Goal: Communication & Community: Answer question/provide support

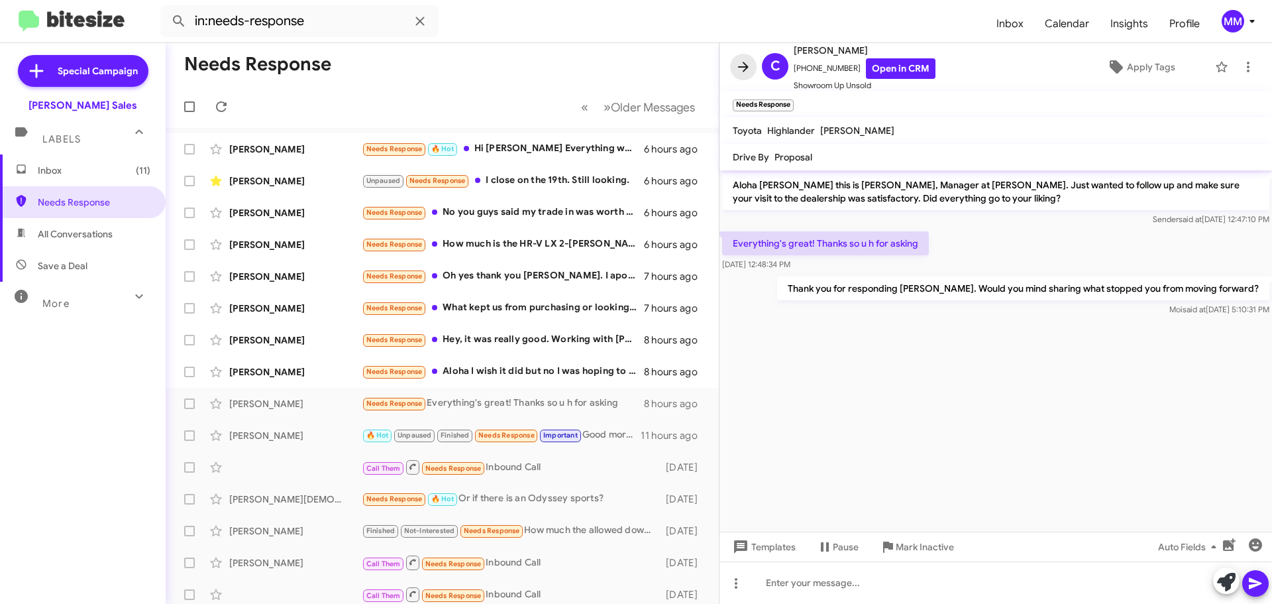
click at [751, 69] on icon at bounding box center [744, 67] width 16 height 16
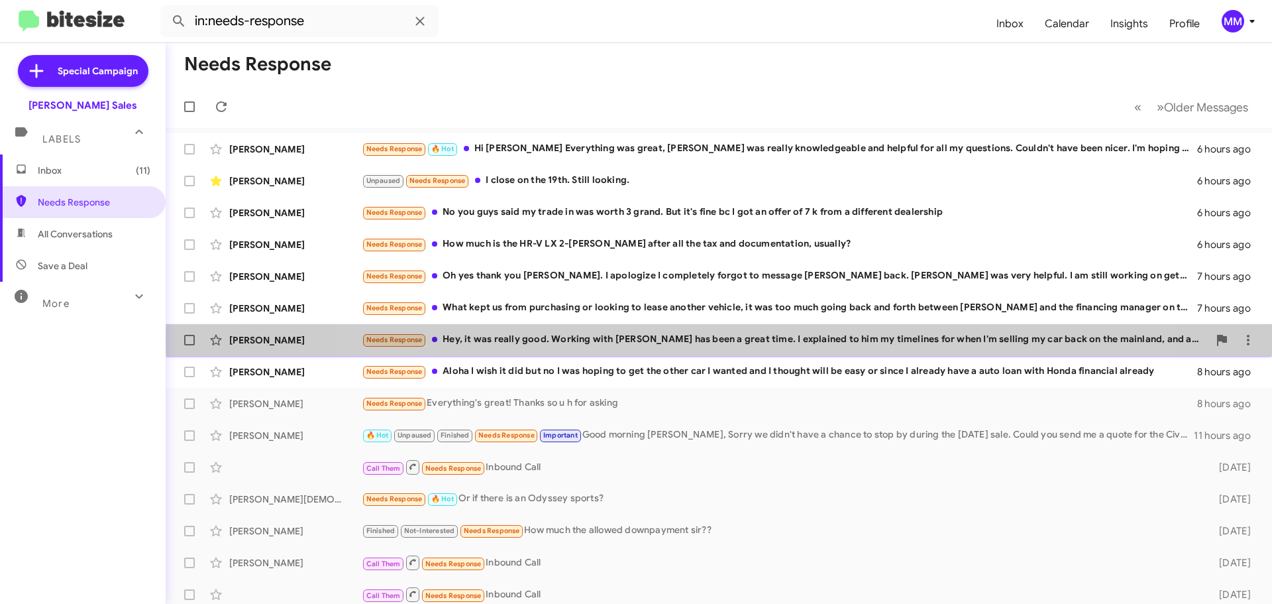
click at [754, 341] on div "Needs Response Hey, it was really good. Working with [PERSON_NAME] has been a g…" at bounding box center [785, 339] width 847 height 15
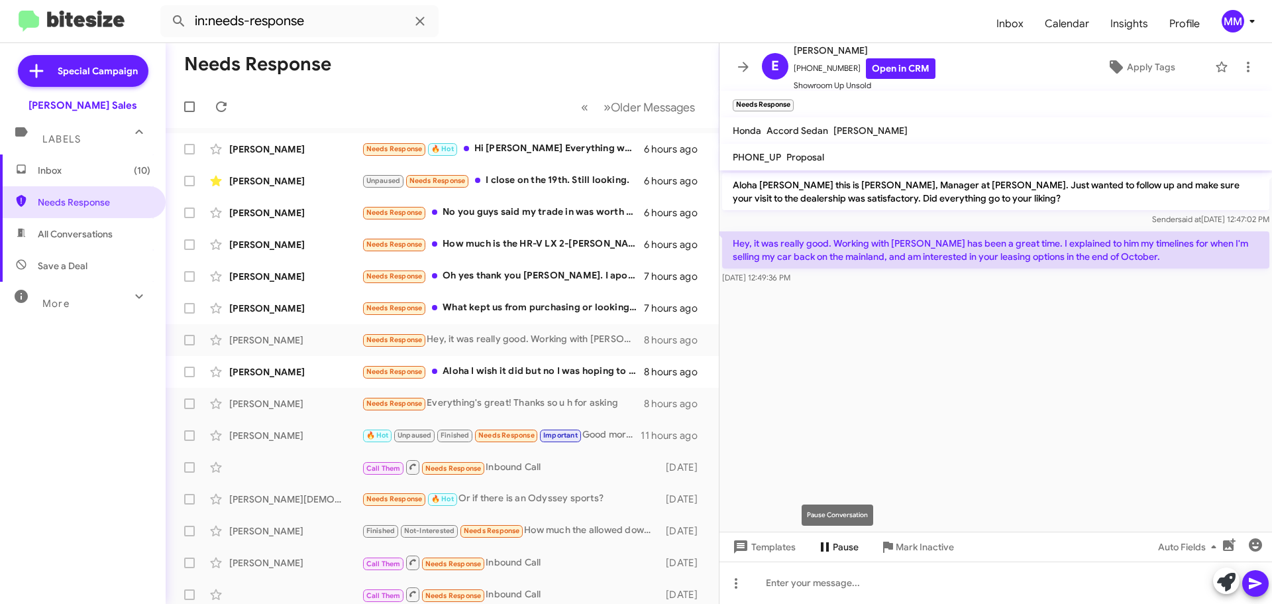
click at [831, 545] on icon at bounding box center [825, 547] width 16 height 16
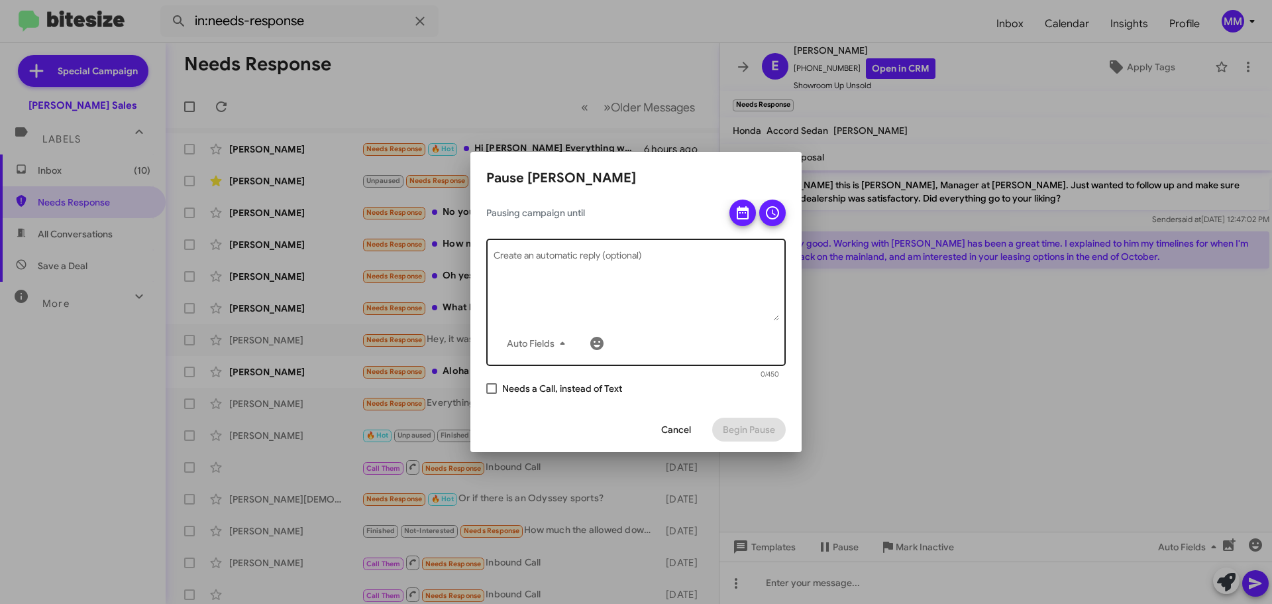
click at [579, 256] on textarea "Create an automatic reply (optional)" at bounding box center [637, 286] width 286 height 69
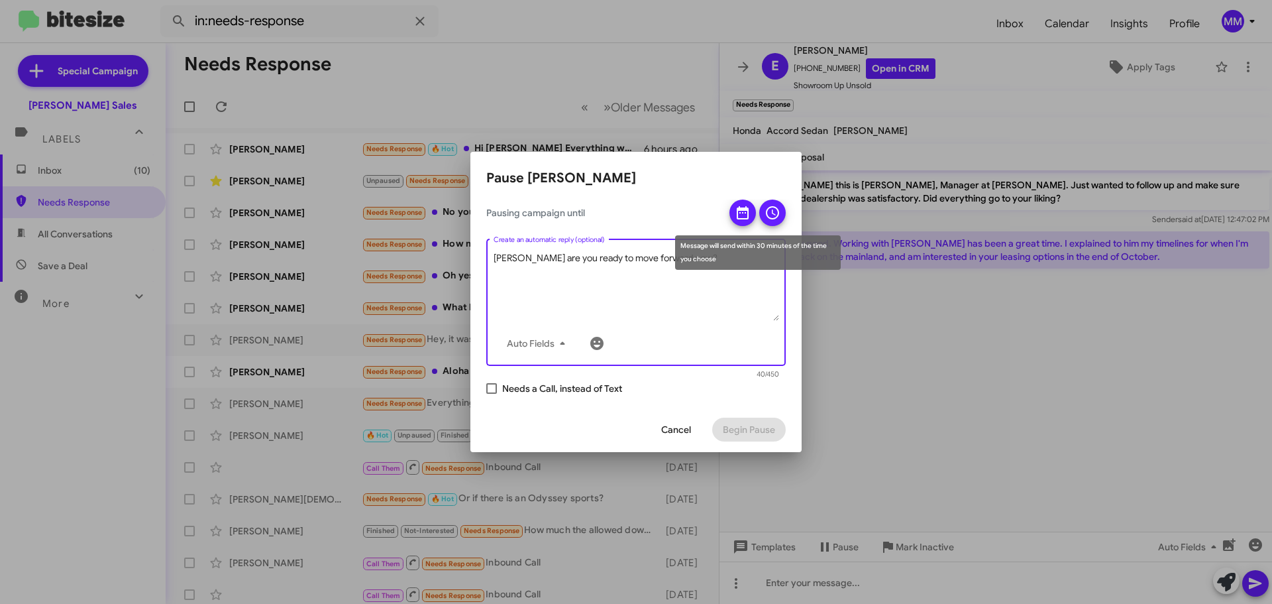
type textarea "[PERSON_NAME] are you ready to move forward now?"
click at [770, 213] on icon at bounding box center [773, 213] width 16 height 16
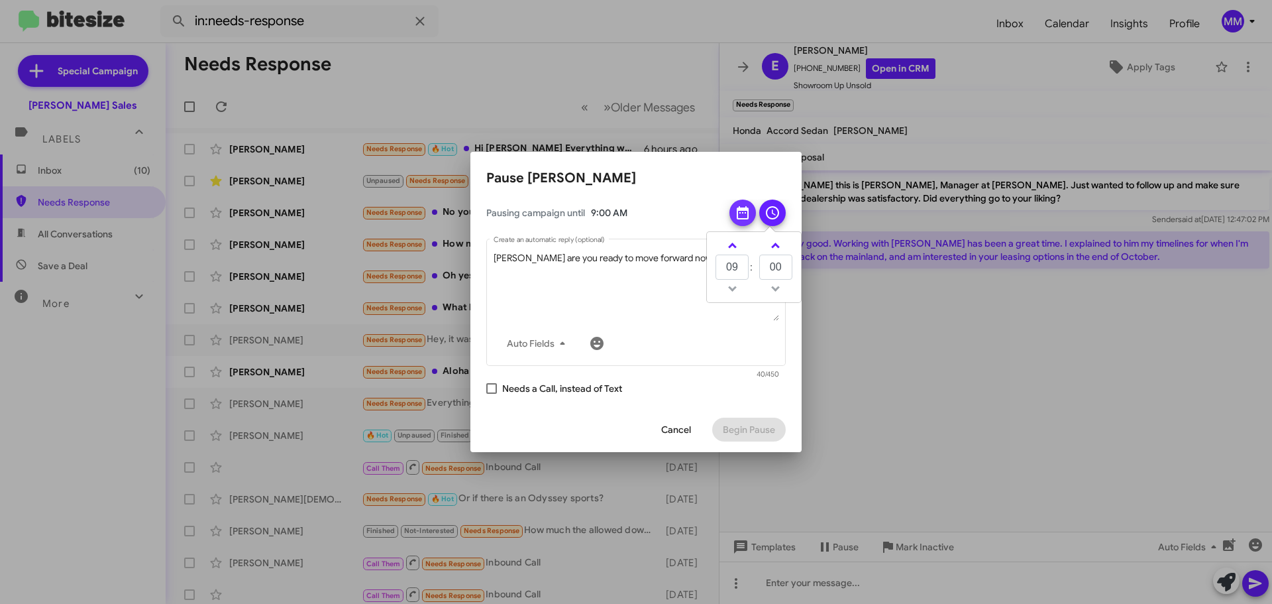
click at [741, 215] on icon at bounding box center [743, 213] width 16 height 16
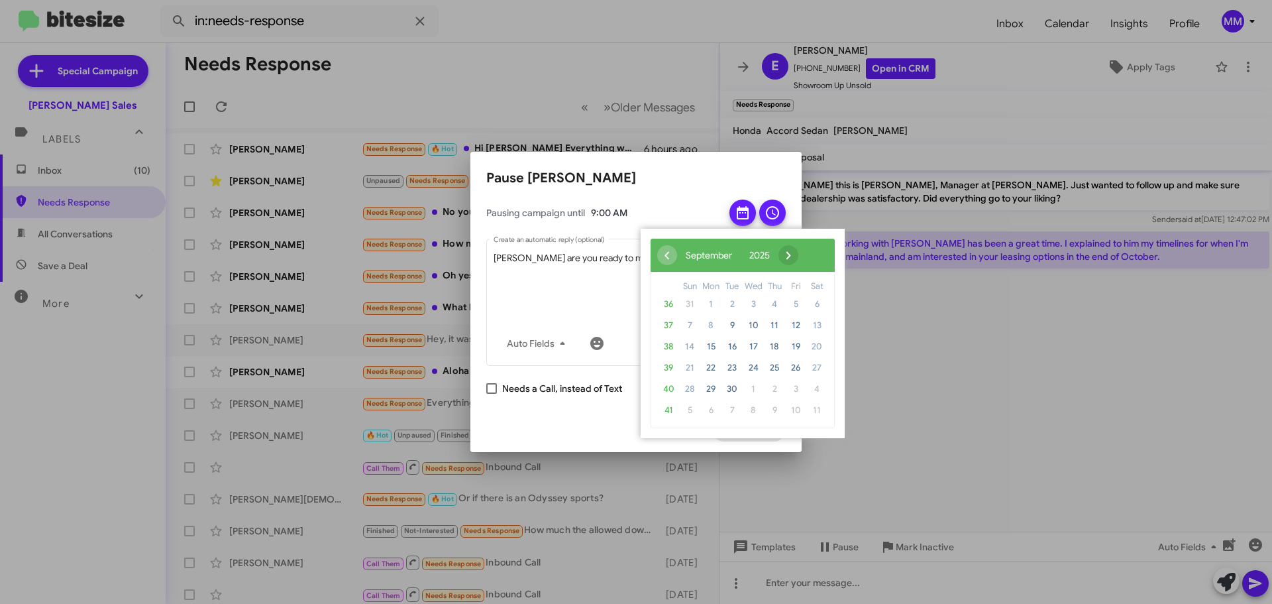
click at [799, 254] on span "›" at bounding box center [789, 255] width 20 height 20
click at [733, 363] on span "21" at bounding box center [732, 367] width 21 height 21
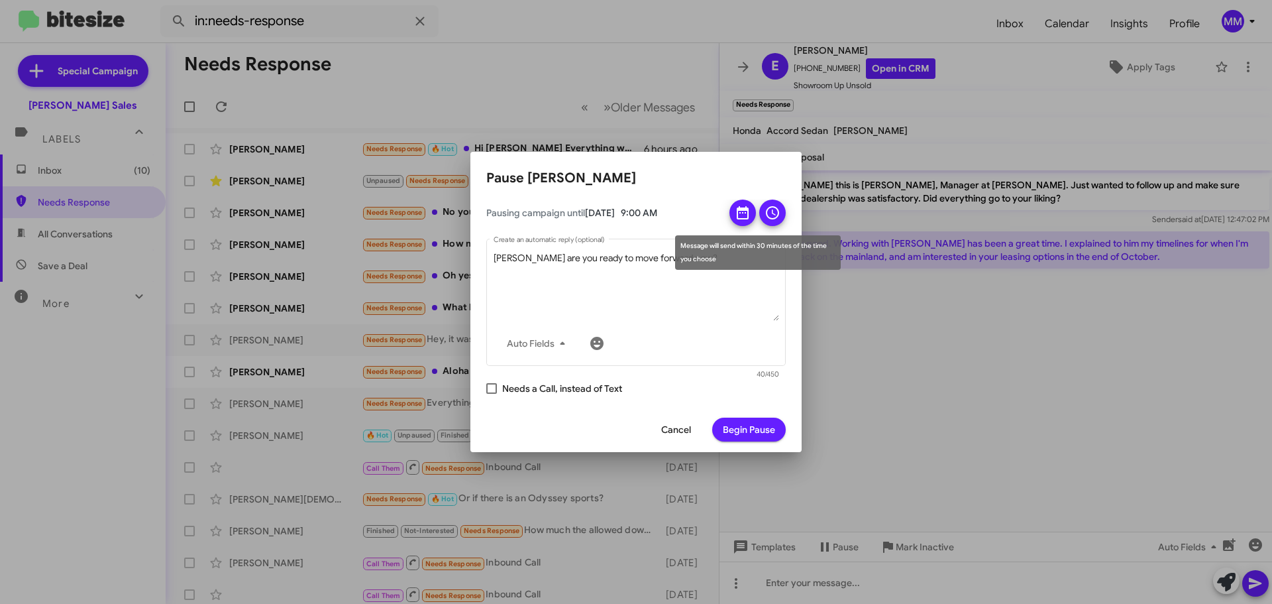
click at [773, 213] on icon at bounding box center [772, 212] width 13 height 13
click at [731, 247] on span at bounding box center [732, 247] width 9 height 9
type input "12"
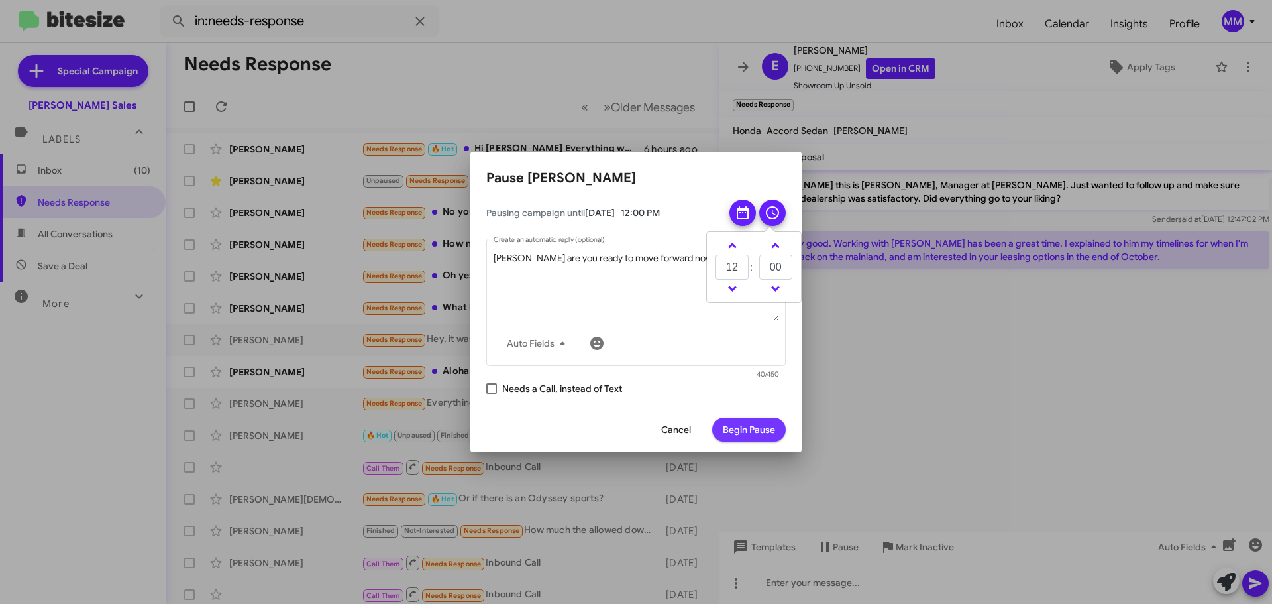
click at [750, 430] on span "Begin Pause" at bounding box center [749, 430] width 52 height 24
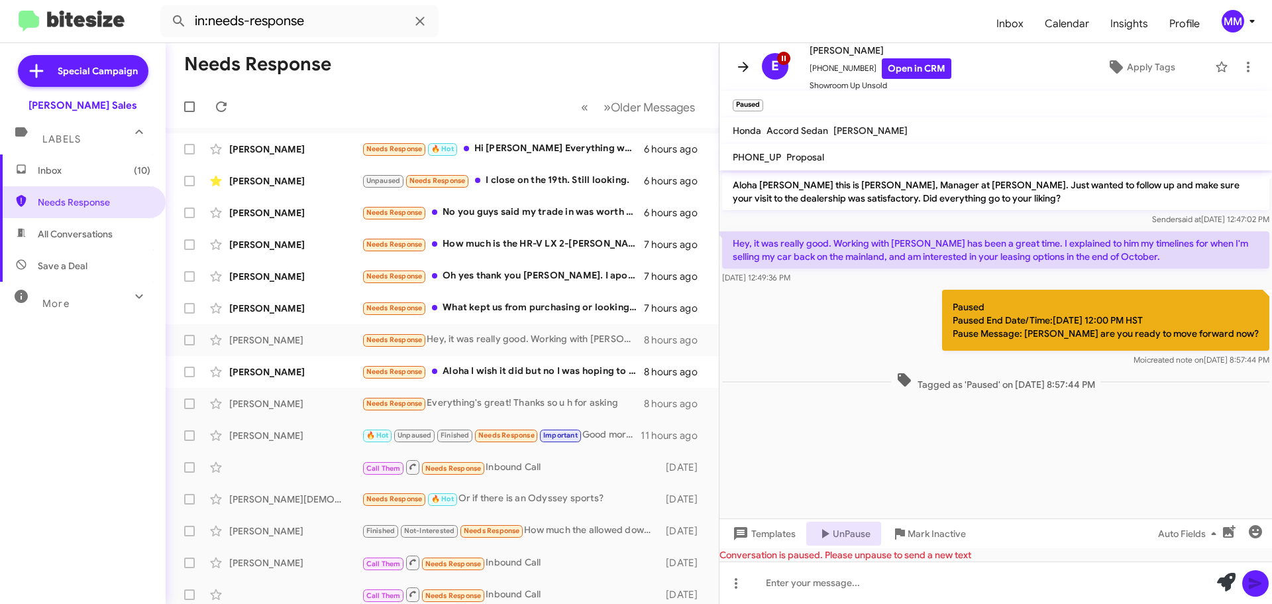
click at [744, 71] on icon at bounding box center [743, 67] width 11 height 10
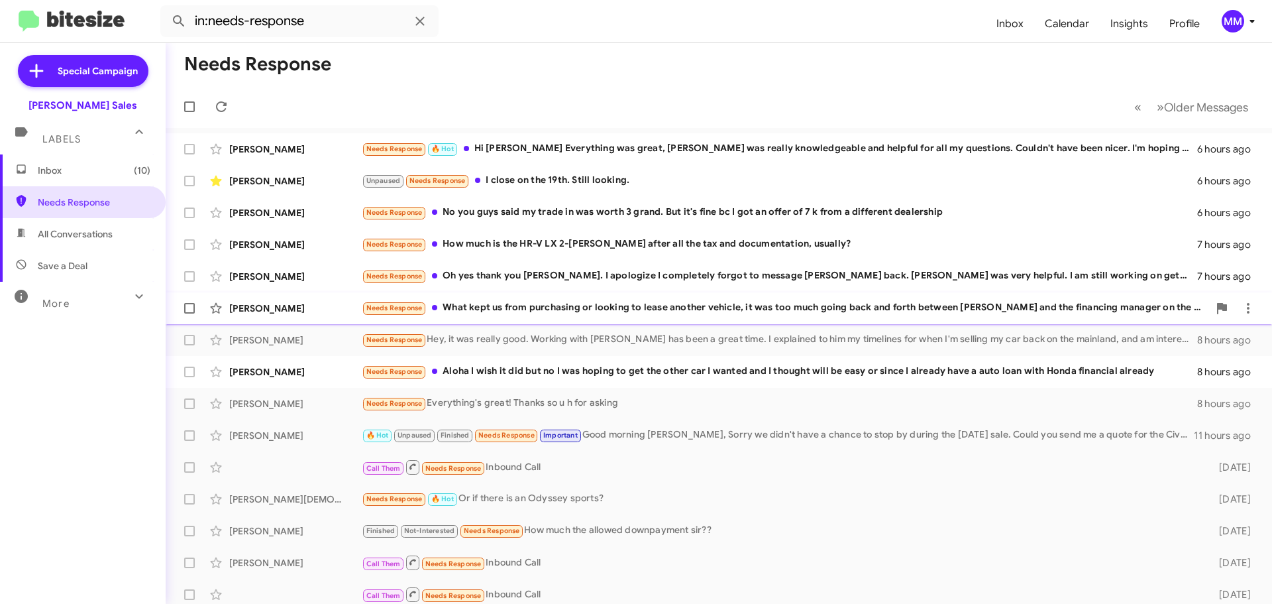
click at [638, 305] on div "Needs Response What kept us from purchasing or looking to lease another vehicle…" at bounding box center [785, 307] width 847 height 15
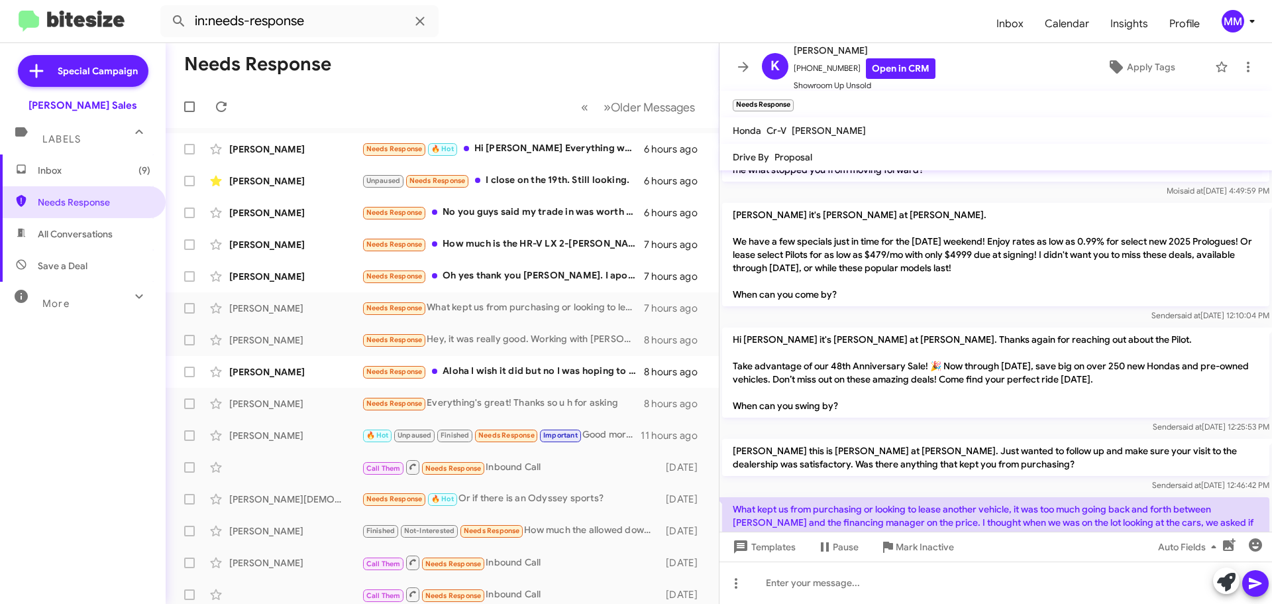
scroll to position [229, 0]
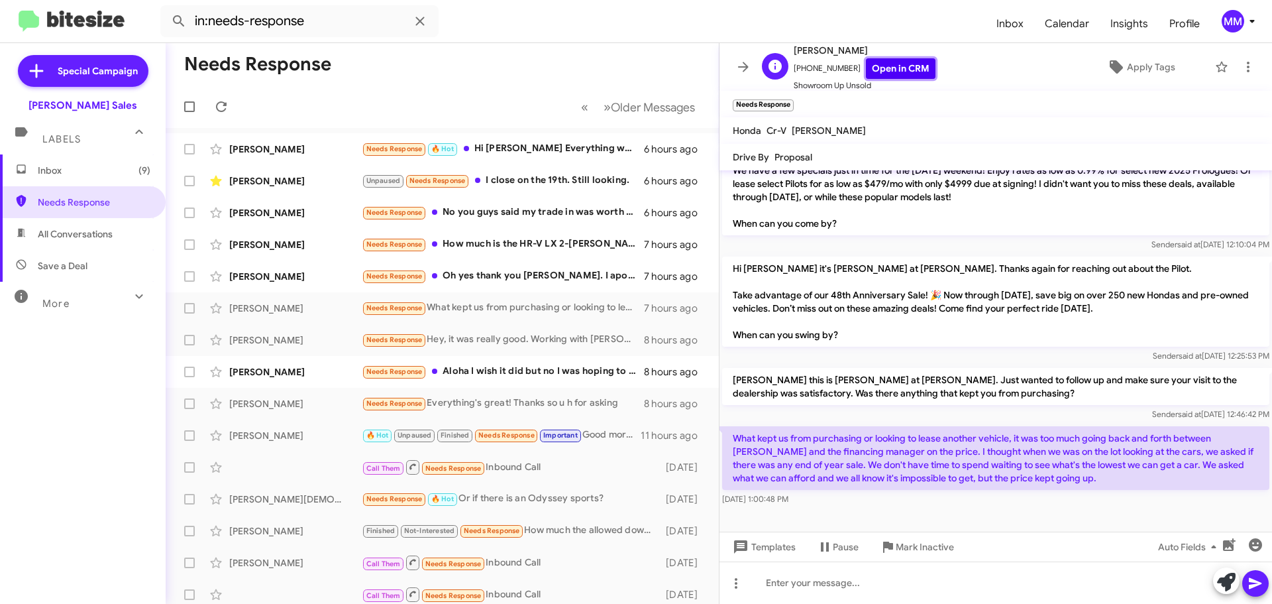
click at [896, 71] on link "Open in CRM" at bounding box center [901, 68] width 70 height 21
click at [687, 310] on icon at bounding box center [695, 308] width 16 height 16
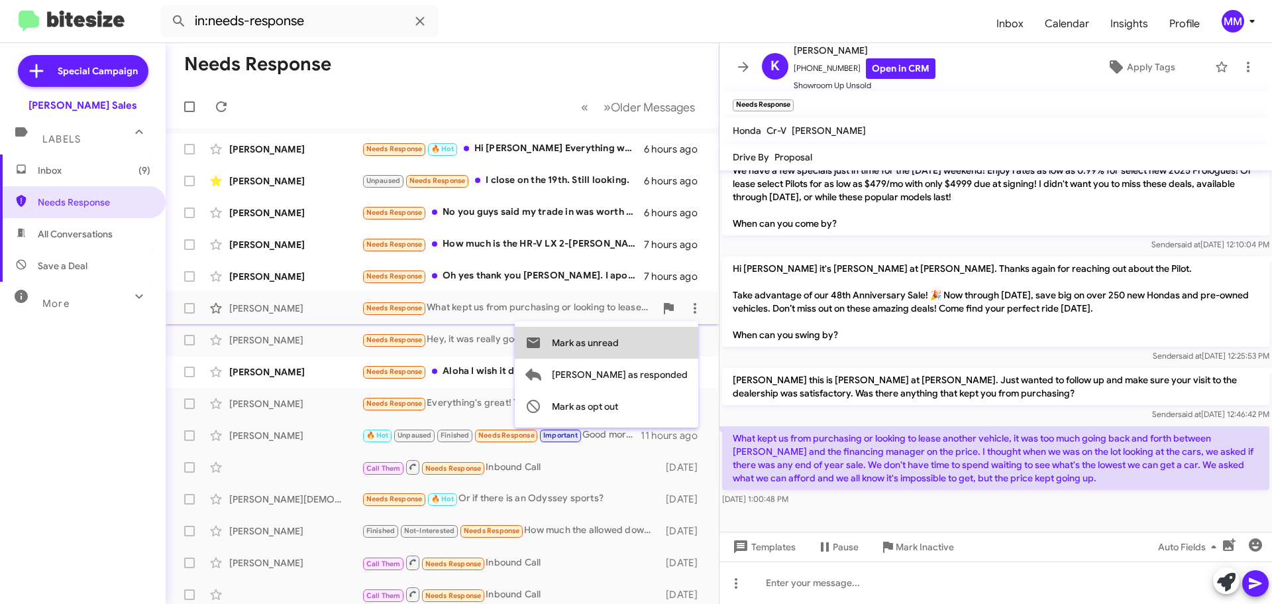
click at [619, 343] on span "Mark as unread" at bounding box center [585, 343] width 67 height 32
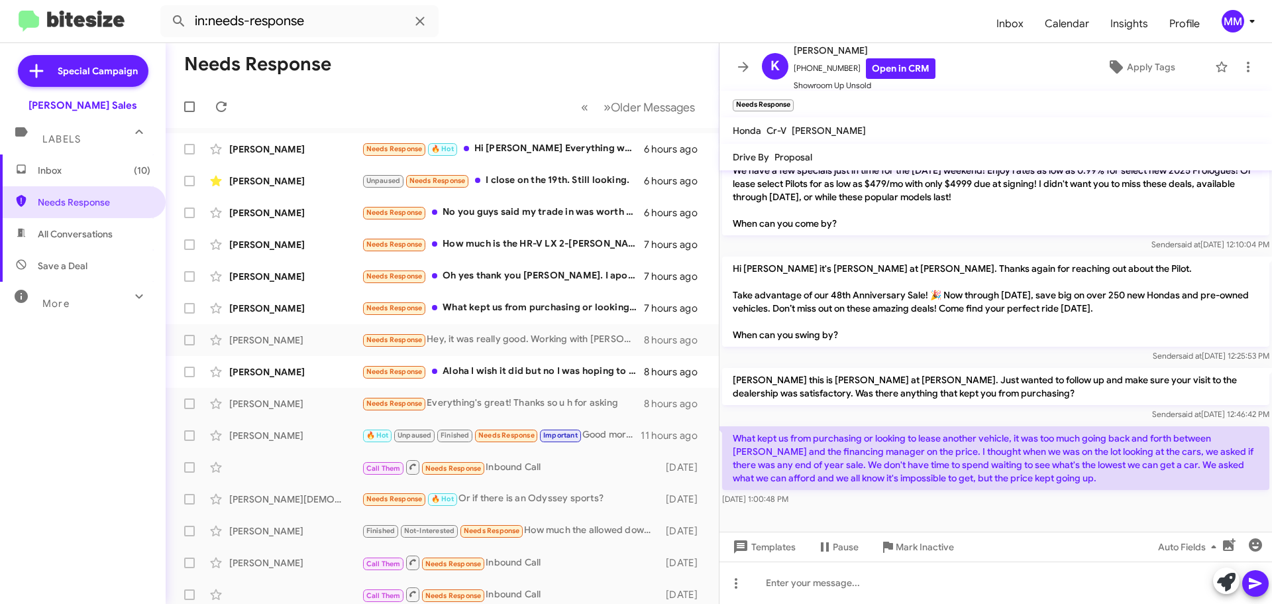
click at [745, 67] on icon at bounding box center [743, 67] width 11 height 10
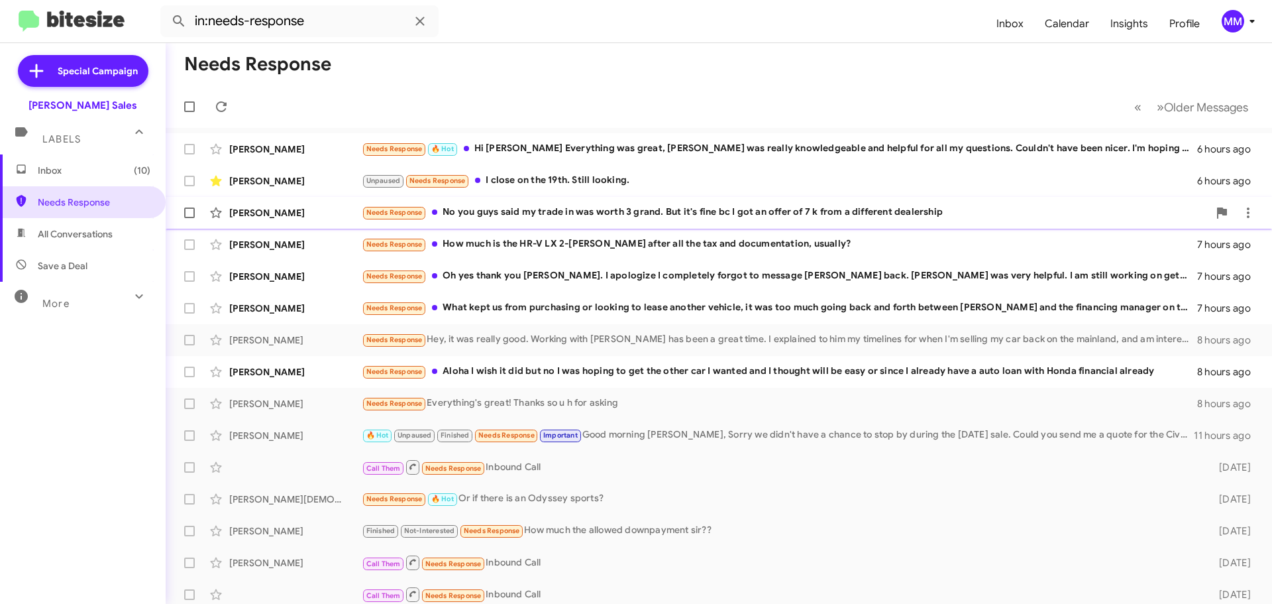
click at [557, 209] on div "Needs Response No you guys said my trade in was worth 3 grand. But it's fine bc…" at bounding box center [785, 212] width 847 height 15
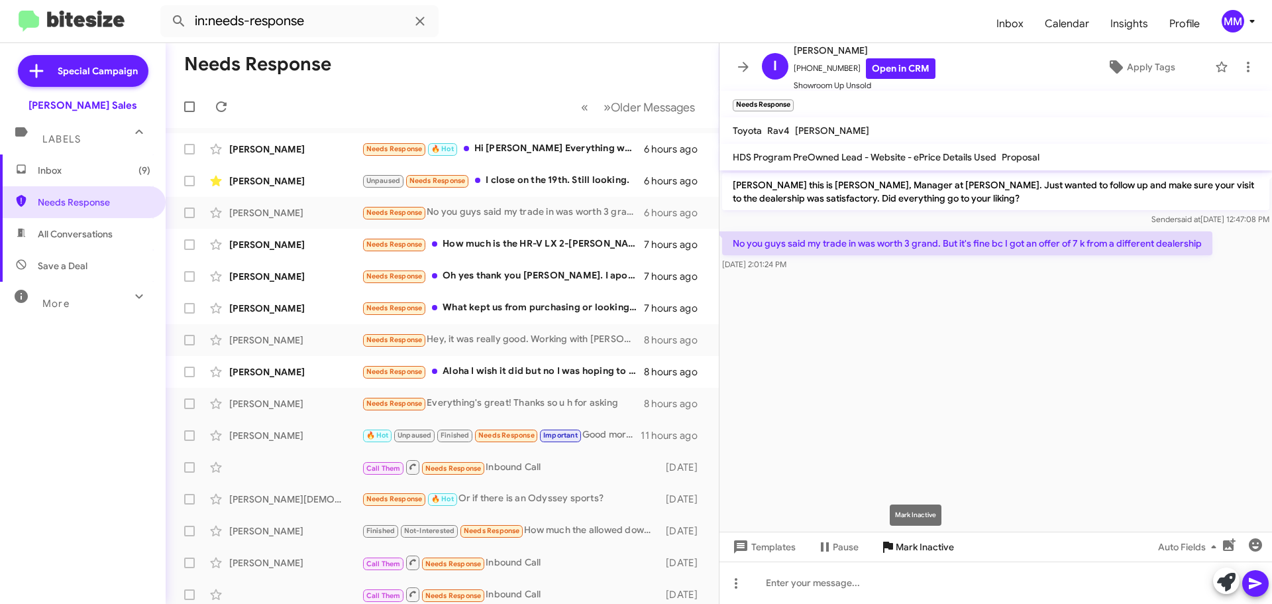
click at [901, 551] on span "Mark Inactive" at bounding box center [925, 547] width 58 height 24
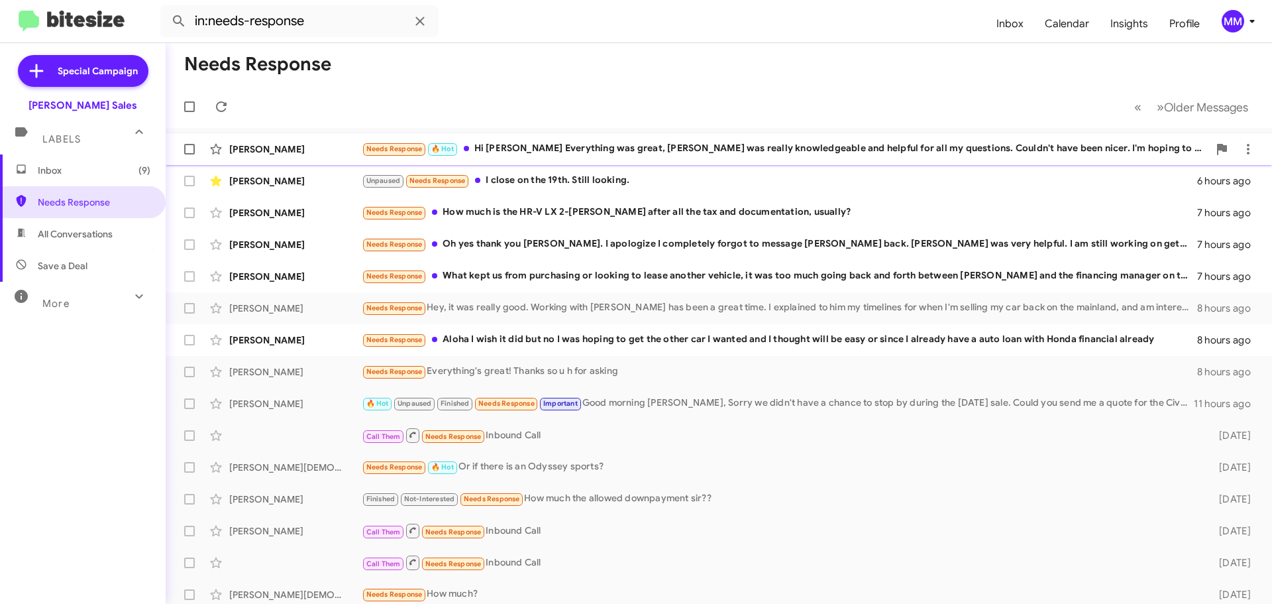
click at [537, 148] on div "Needs Response 🔥 Hot Hi Poki Everything was great, [PERSON_NAME] was really kno…" at bounding box center [785, 148] width 847 height 15
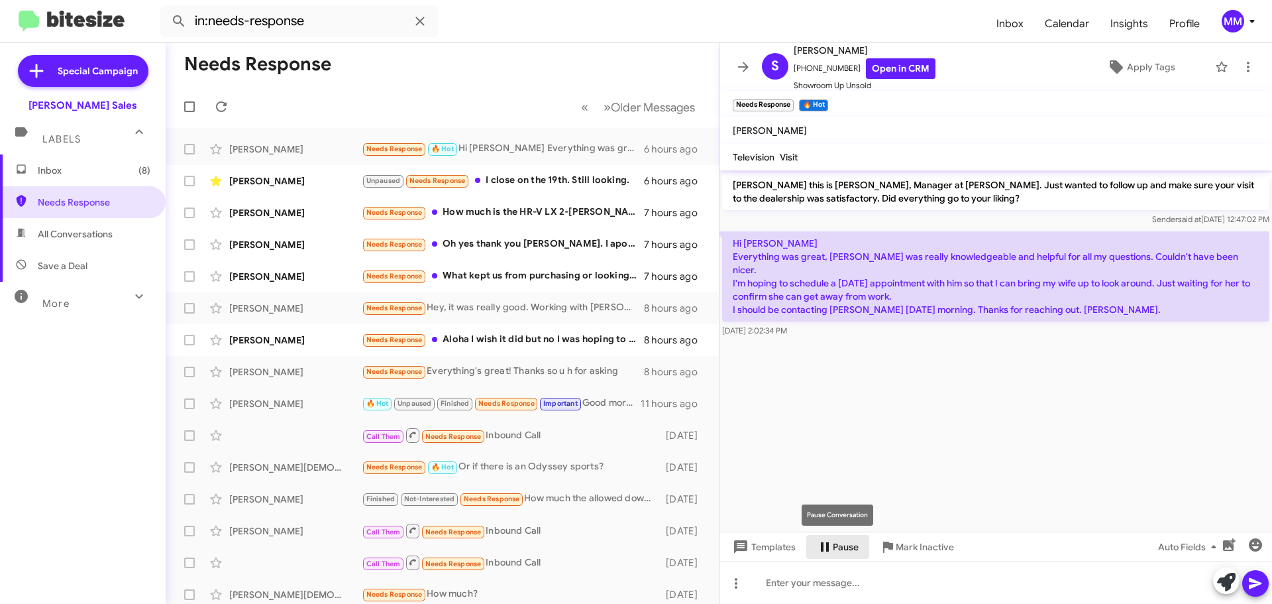
click at [833, 548] on span "Pause" at bounding box center [846, 547] width 26 height 24
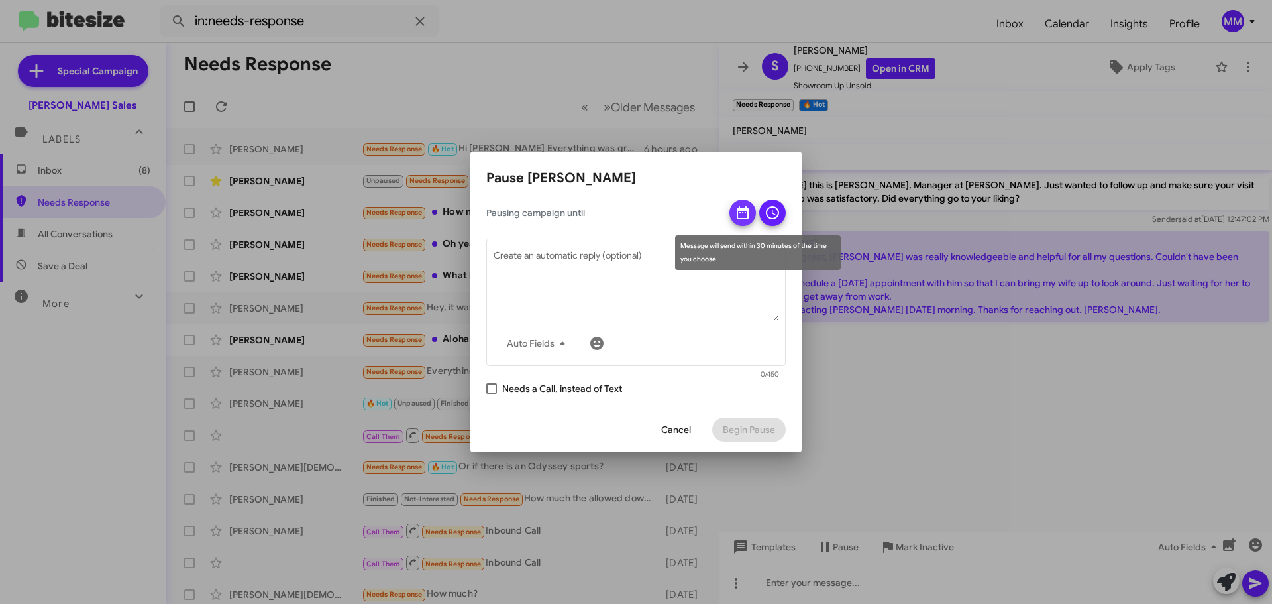
click at [741, 213] on icon at bounding box center [743, 212] width 12 height 13
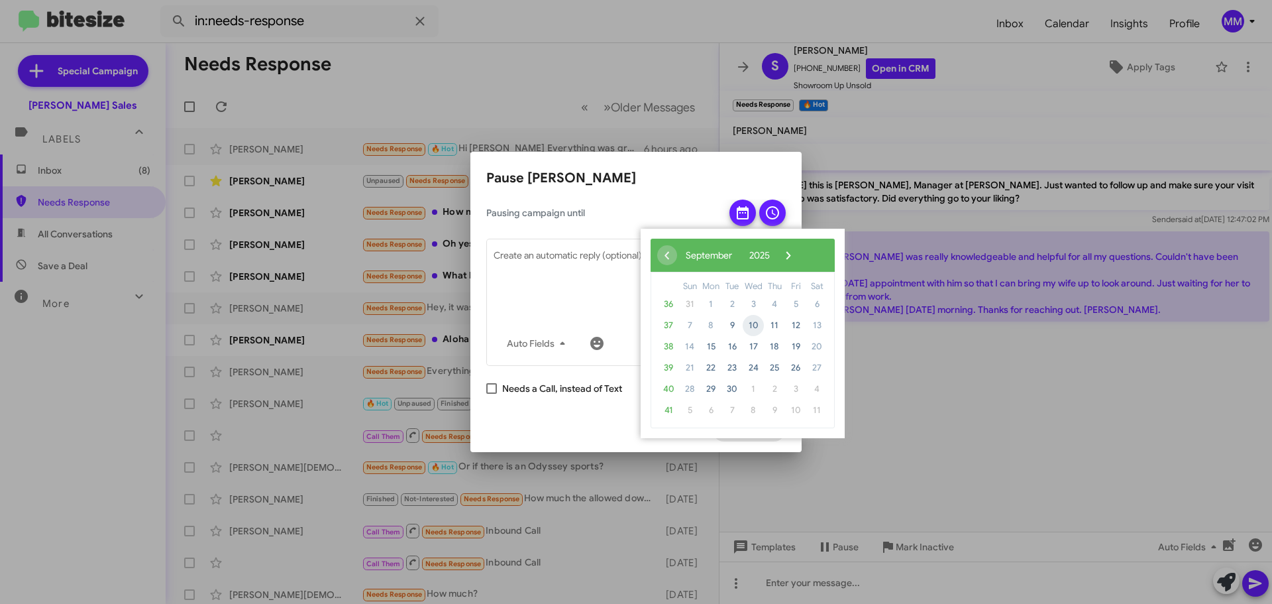
click at [754, 324] on span "10" at bounding box center [753, 325] width 21 height 21
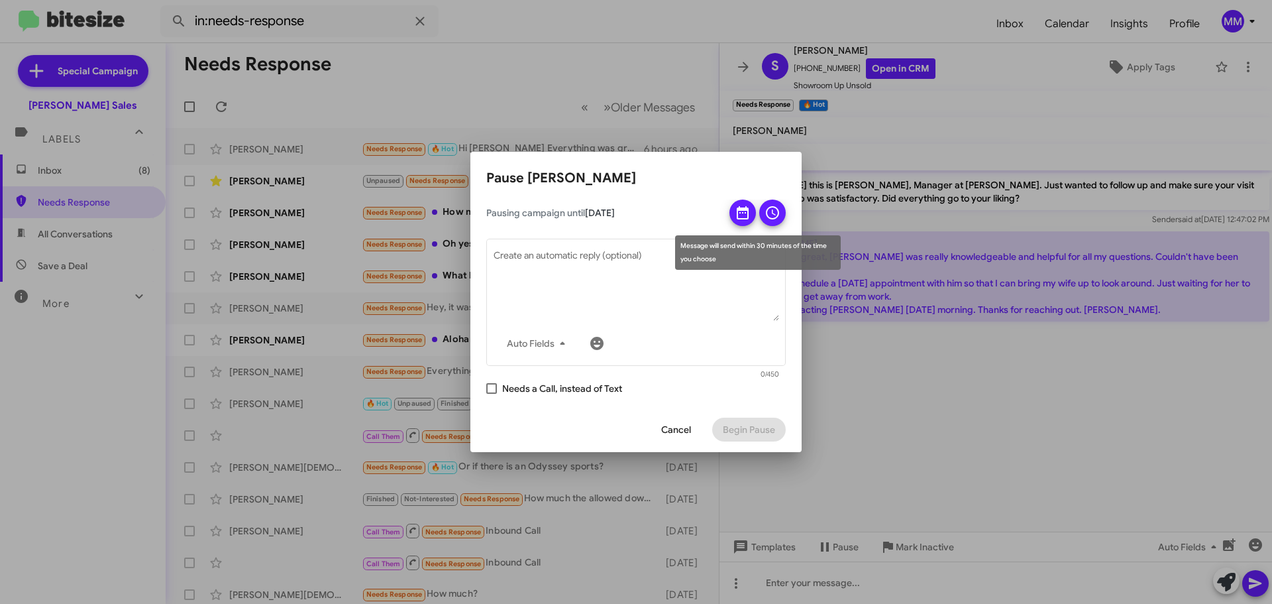
click at [779, 213] on icon at bounding box center [772, 212] width 13 height 13
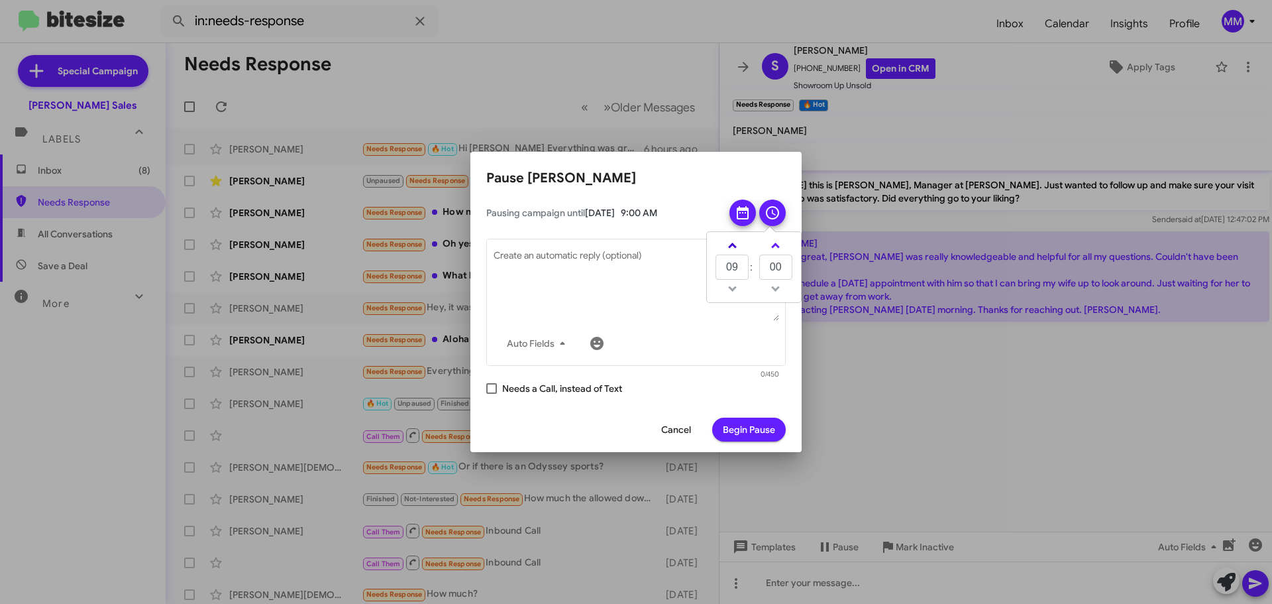
click at [735, 245] on link at bounding box center [732, 245] width 23 height 15
type input "13"
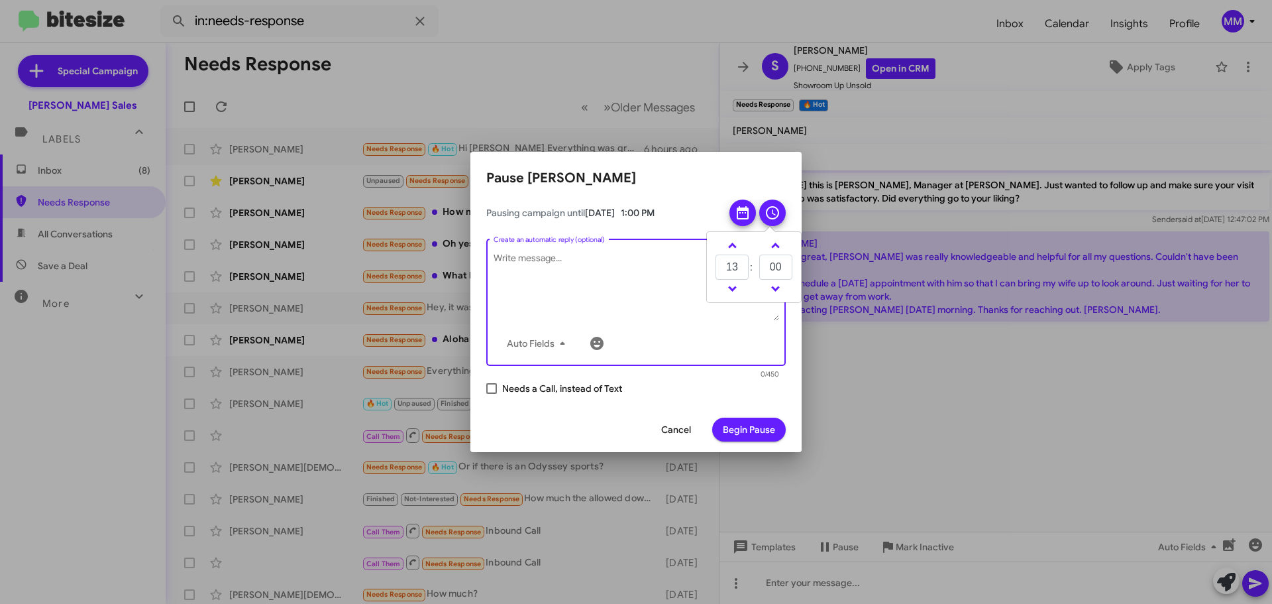
click at [532, 254] on textarea "Create an automatic reply (optional)" at bounding box center [637, 286] width 286 height 69
type textarea "H"
type textarea "[PERSON_NAME] are you guys open [DATE] after lunch?"
click at [762, 431] on span "Begin Pause" at bounding box center [749, 430] width 52 height 24
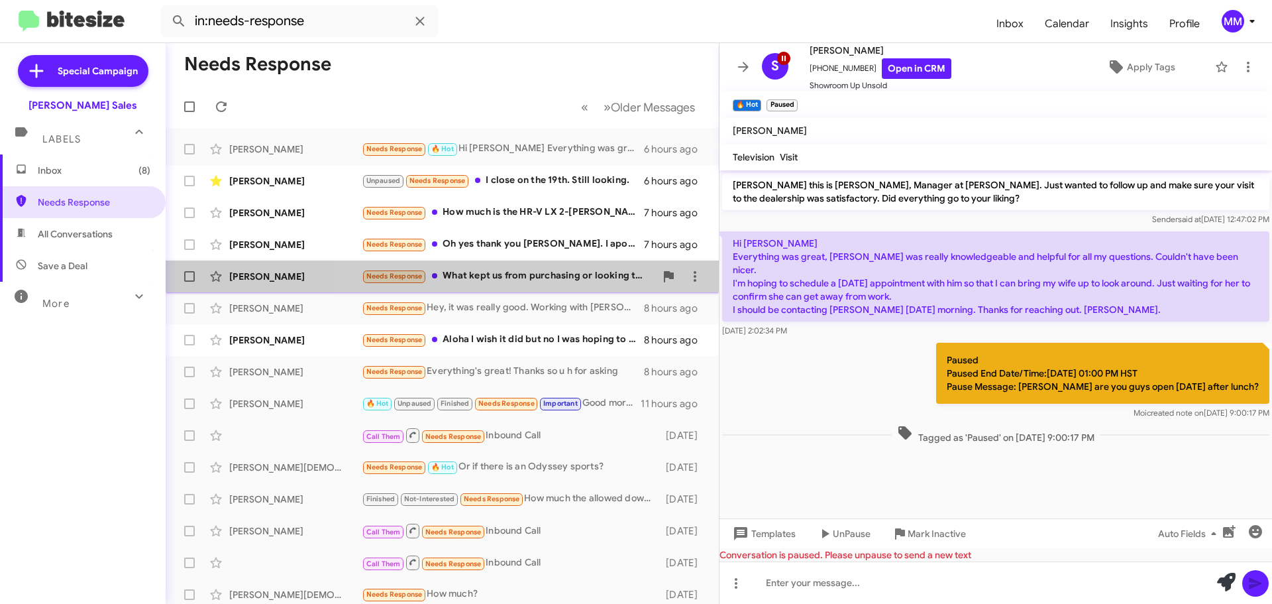
click at [541, 274] on div "Needs Response What kept us from purchasing or looking to lease another vehicle…" at bounding box center [509, 275] width 294 height 15
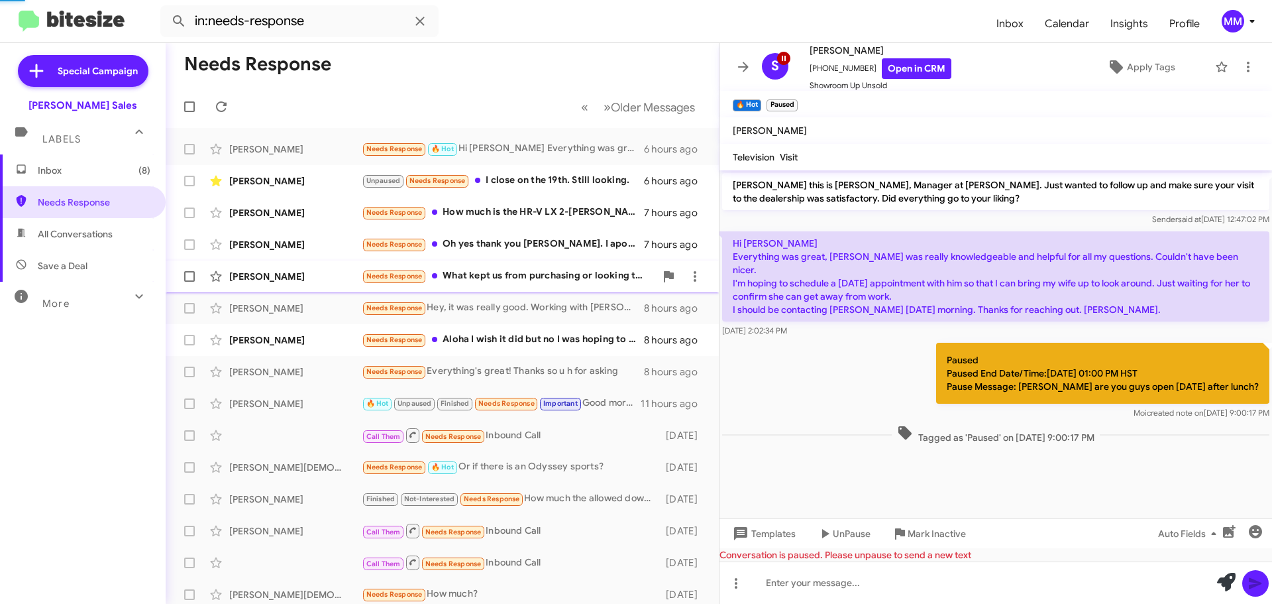
scroll to position [229, 0]
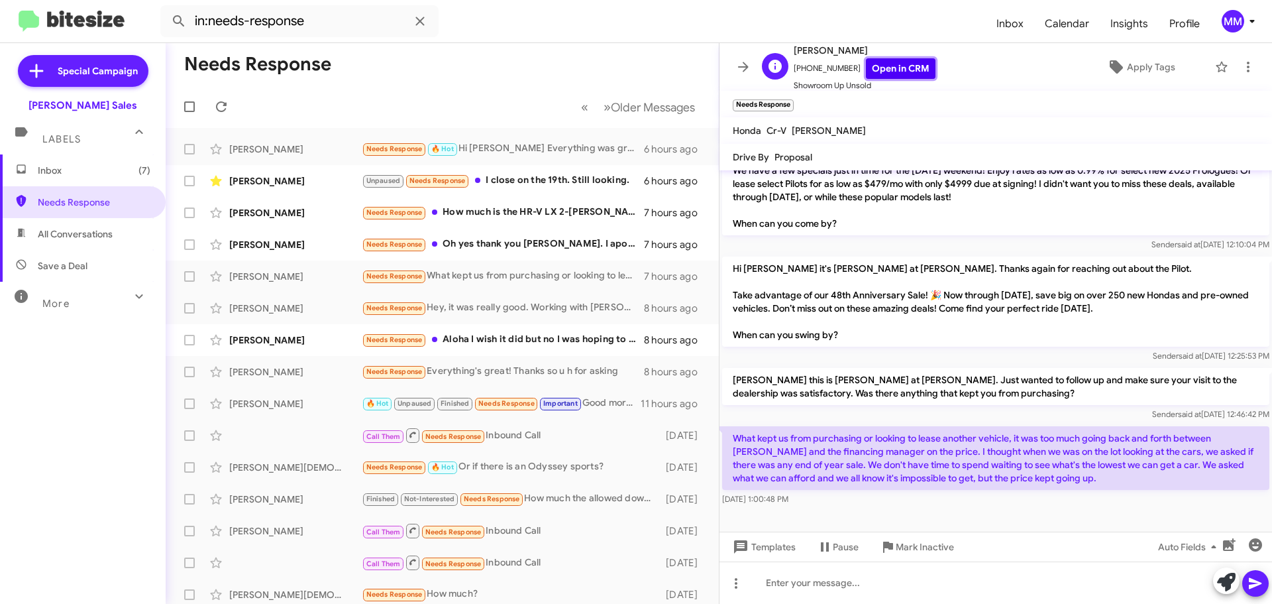
click at [874, 68] on link "Open in CRM" at bounding box center [901, 68] width 70 height 21
click at [893, 71] on link "Open in CRM" at bounding box center [901, 68] width 70 height 21
click at [912, 551] on span "Mark Inactive" at bounding box center [925, 547] width 58 height 24
